Goal: Transaction & Acquisition: Register for event/course

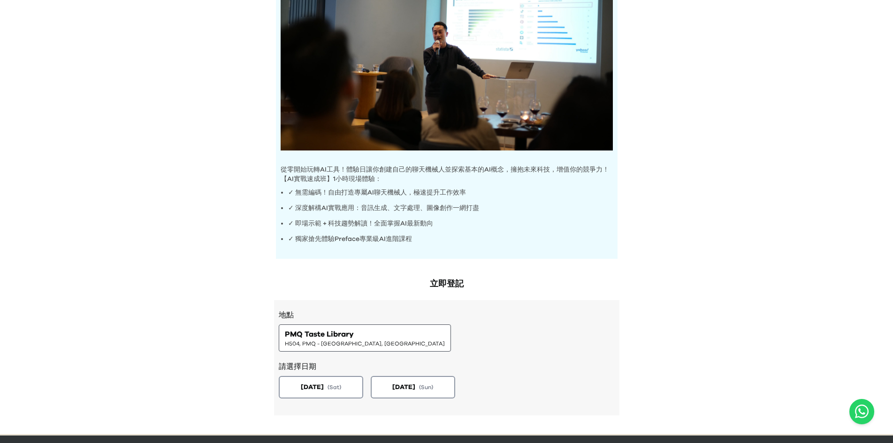
scroll to position [182, 0]
